Goal: Task Accomplishment & Management: Use online tool/utility

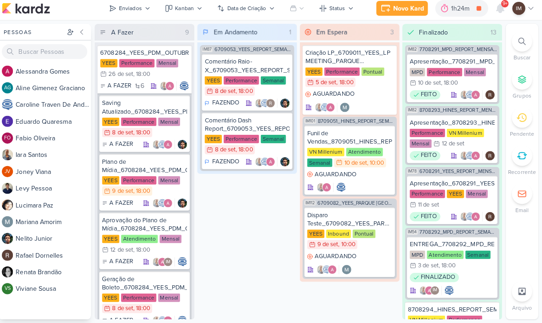
scroll to position [3, 6]
click at [409, 9] on div "Novo Kard" at bounding box center [410, 12] width 31 height 10
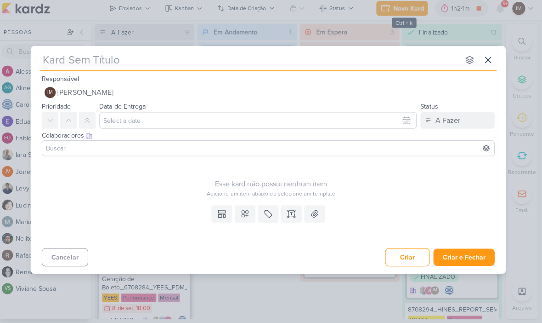
click at [290, 211] on icon at bounding box center [294, 214] width 9 height 9
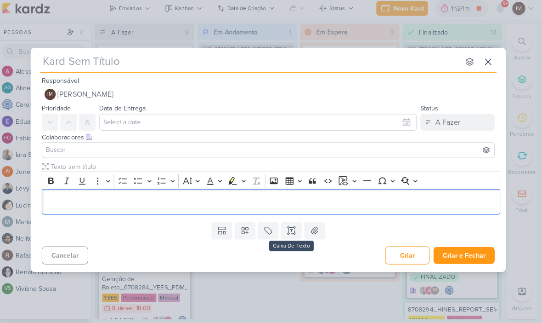
click at [236, 202] on p "Editor editing area: main" at bounding box center [274, 203] width 445 height 11
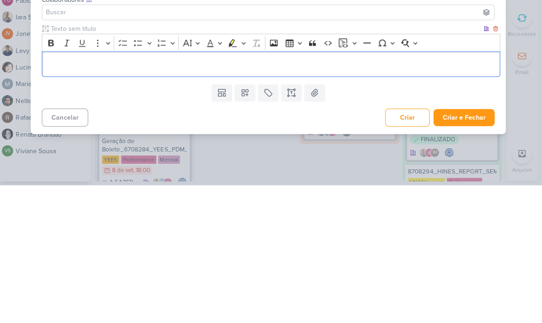
click at [57, 198] on p "Editor editing area: main" at bounding box center [274, 203] width 445 height 11
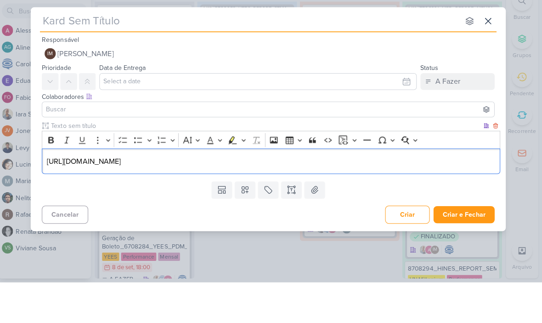
click at [296, 56] on input "text" at bounding box center [253, 64] width 416 height 17
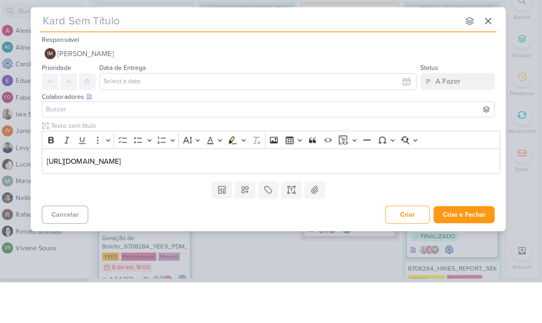
type input "J"
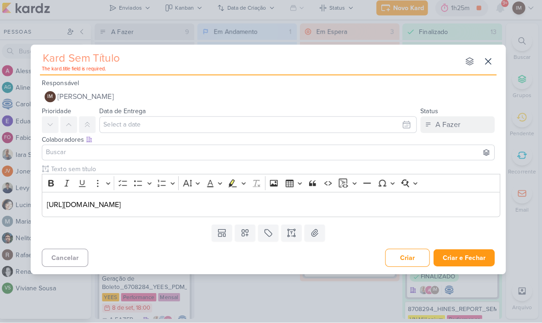
click at [45, 59] on input "text" at bounding box center [253, 61] width 416 height 17
paste input "6709091_YEES_ACOMPANHAMENTO_EVOLUÇÃO DE OBRAS_SETEMBRO"
type input "6709091_YEES_ACOMPANHAMENTO_EVOLUÇÃO DE OBRAS_SETEMBRO"
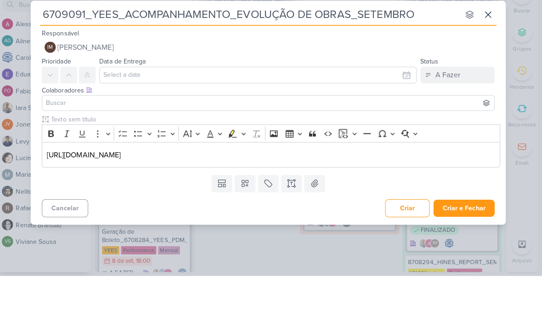
type input "6709091_YEES_ACOMPANHAMENTO_EVOLUÇÃO DE OBRAS_SETEMBRO"
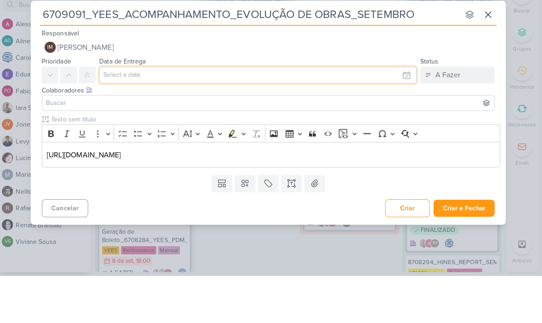
click at [340, 116] on input "text" at bounding box center [261, 124] width 314 height 17
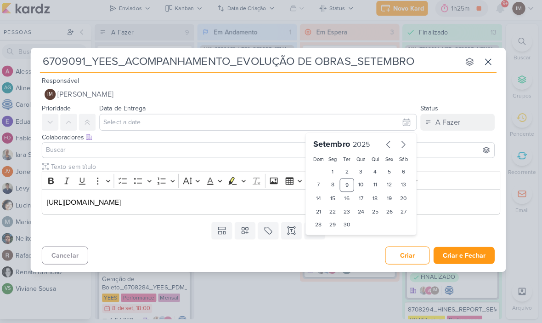
click at [189, 231] on div "Templates Campos Personalizados Marcadores Caixa De Texto Anexo" at bounding box center [271, 231] width 471 height 24
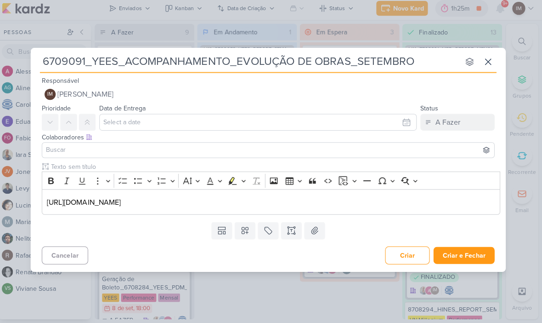
click at [308, 198] on p "[URL][DOMAIN_NAME]" at bounding box center [274, 203] width 445 height 11
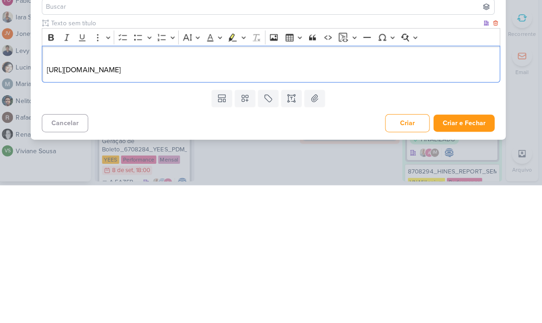
click at [52, 192] on p "Editor editing area: main" at bounding box center [274, 197] width 445 height 11
click at [53, 173] on icon "Editor toolbar" at bounding box center [56, 176] width 6 height 6
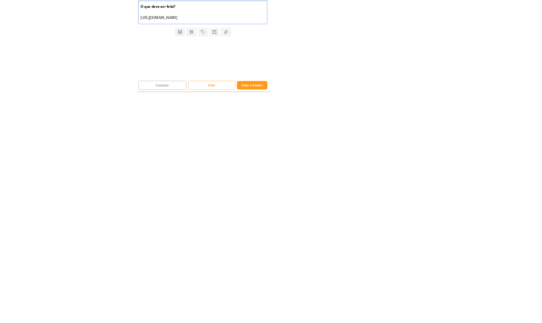
scroll to position [0, 0]
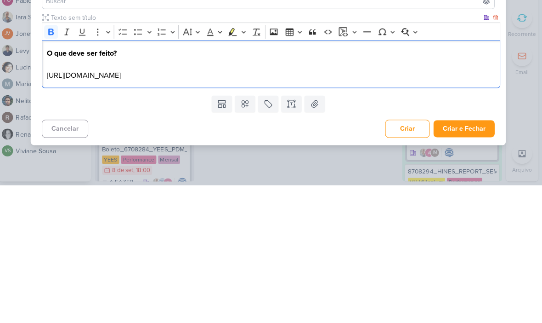
click at [52, 198] on p "Editor editing area: main" at bounding box center [274, 203] width 445 height 11
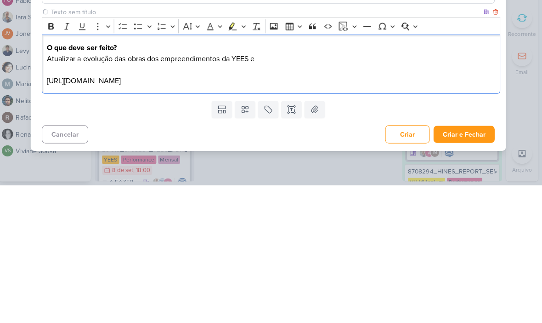
click at [423, 192] on p "Atualizar a evolução das obras dos empreendimentos da YEES e" at bounding box center [274, 197] width 445 height 11
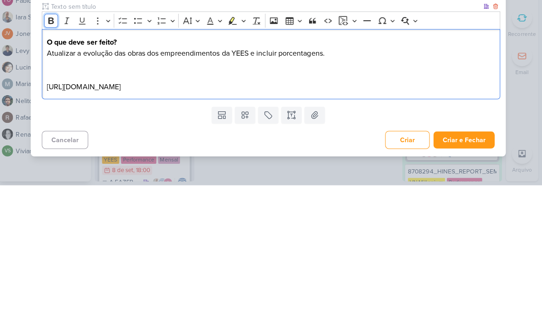
click at [53, 157] on icon "Editor toolbar" at bounding box center [56, 160] width 6 height 6
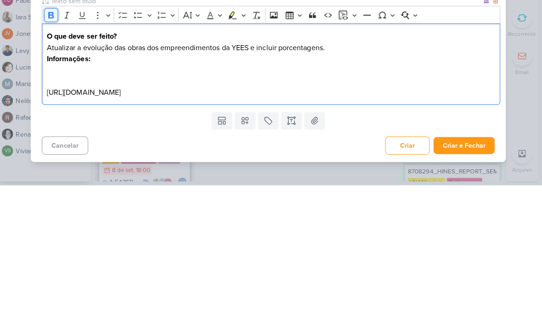
click at [53, 151] on icon "Editor toolbar" at bounding box center [56, 154] width 6 height 6
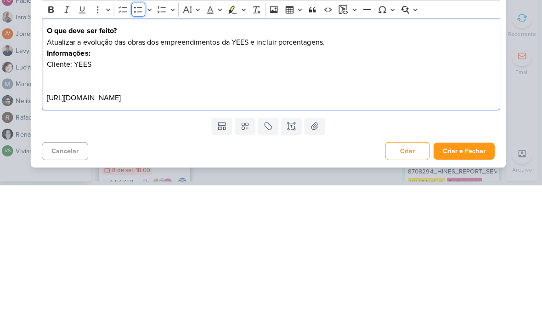
click at [138, 144] on icon "Editor toolbar" at bounding box center [142, 148] width 9 height 9
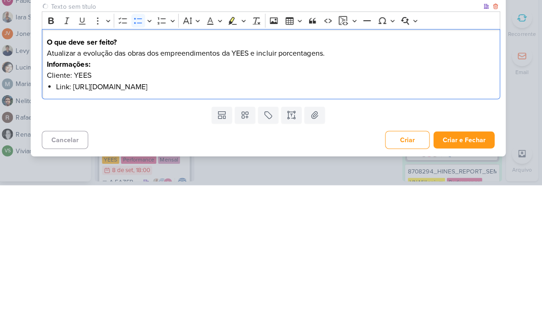
click at [358, 220] on li "Link: [URL][DOMAIN_NAME]" at bounding box center [278, 225] width 435 height 11
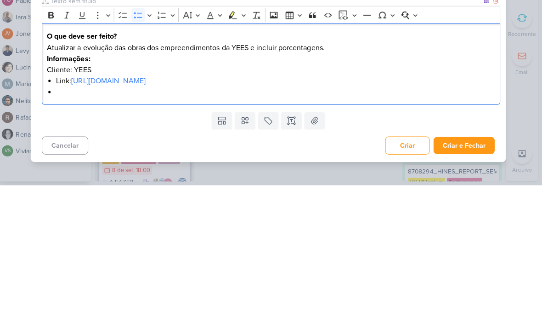
click at [63, 214] on li "Link: [URL][DOMAIN_NAME]" at bounding box center [278, 219] width 435 height 11
click at [66, 214] on li "Link: [URL][DOMAIN_NAME]" at bounding box center [278, 219] width 435 height 11
click at [64, 225] on li "Editor editing area: main" at bounding box center [278, 230] width 435 height 11
click at [109, 225] on li "Porcentagens:" at bounding box center [278, 230] width 435 height 11
click at [377, 247] on div "Templates Campos Personalizados Marcadores Caixa De Texto Anexo" at bounding box center [271, 259] width 471 height 24
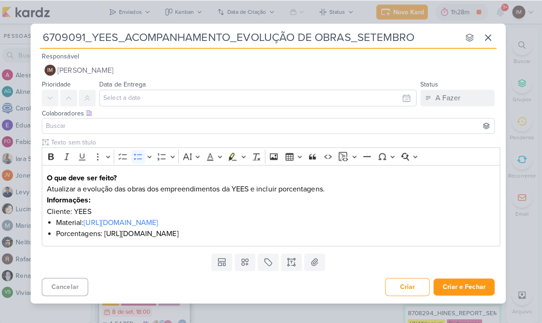
scroll to position [3, 0]
click at [204, 282] on div "Cancelar Criar Criar e Fechar Ctrl + Enter" at bounding box center [271, 282] width 471 height 23
click at [467, 281] on button "Criar e Fechar" at bounding box center [465, 283] width 61 height 17
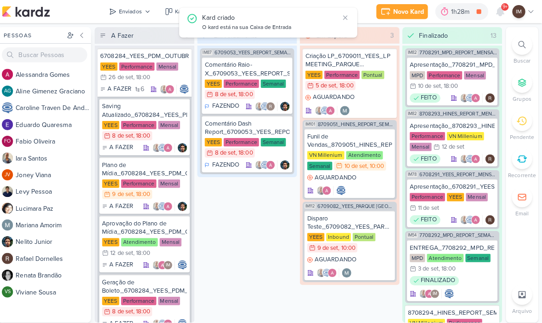
click at [128, 12] on div "Enviados" at bounding box center [135, 11] width 23 height 8
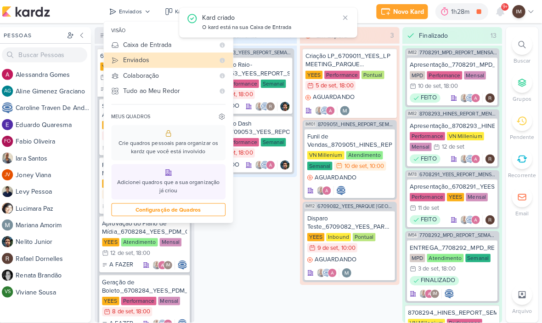
click at [129, 40] on div "Caixa de Entrada" at bounding box center [173, 45] width 90 height 10
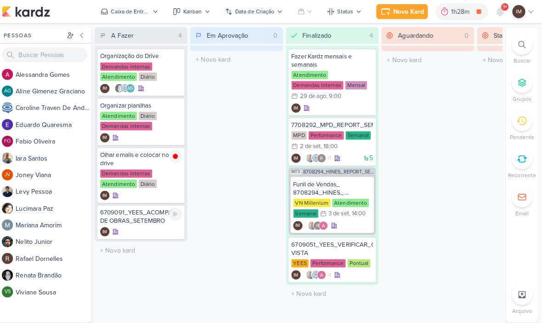
click at [146, 226] on div "IM" at bounding box center [145, 228] width 81 height 9
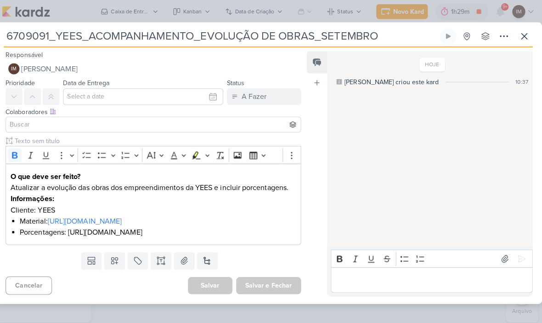
click at [499, 30] on icon at bounding box center [504, 35] width 11 height 11
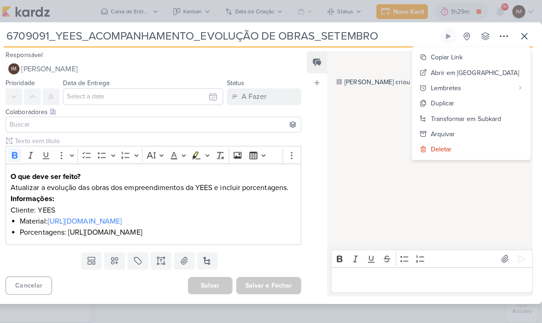
click at [464, 52] on div "Copiar Link" at bounding box center [448, 57] width 32 height 10
